Goal: Information Seeking & Learning: Stay updated

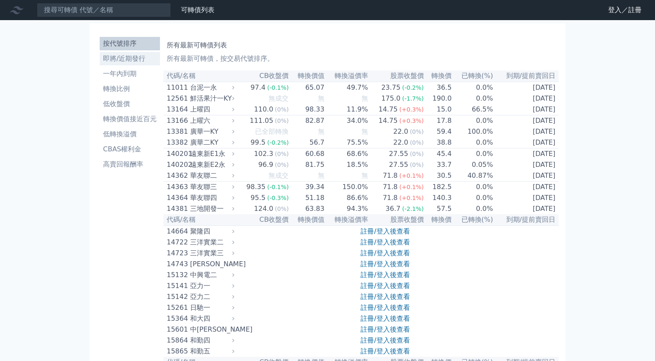
click at [140, 59] on li "即將/近期發行" at bounding box center [130, 59] width 60 height 10
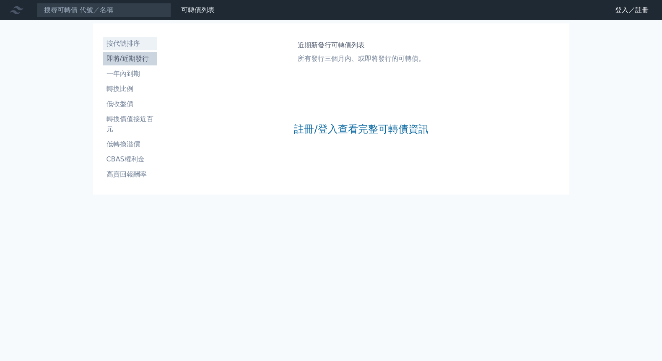
click at [136, 44] on li "按代號排序" at bounding box center [130, 44] width 54 height 10
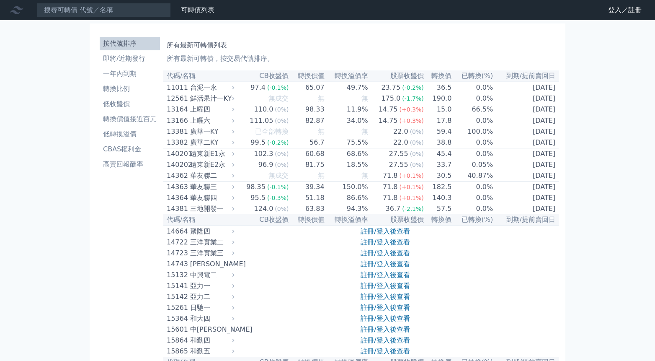
click at [134, 57] on li "即將/近期發行" at bounding box center [130, 59] width 60 height 10
